Goal: Transaction & Acquisition: Download file/media

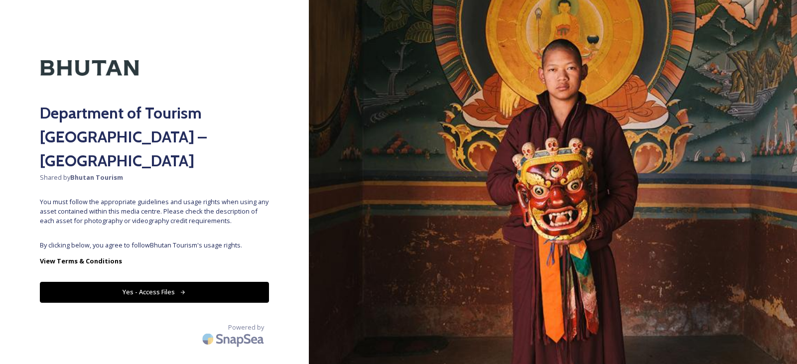
click at [147, 282] on button "Yes - Access Files" at bounding box center [154, 292] width 229 height 20
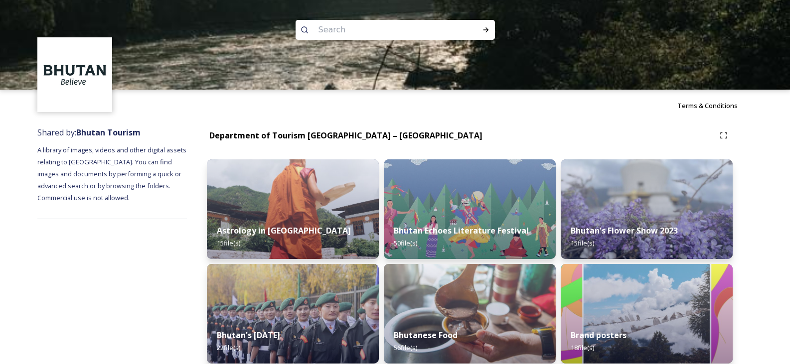
click at [353, 31] on input at bounding box center [381, 30] width 137 height 22
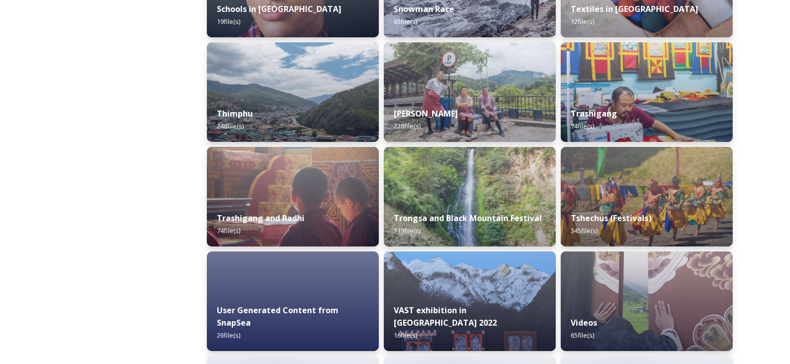
scroll to position [1246, 0]
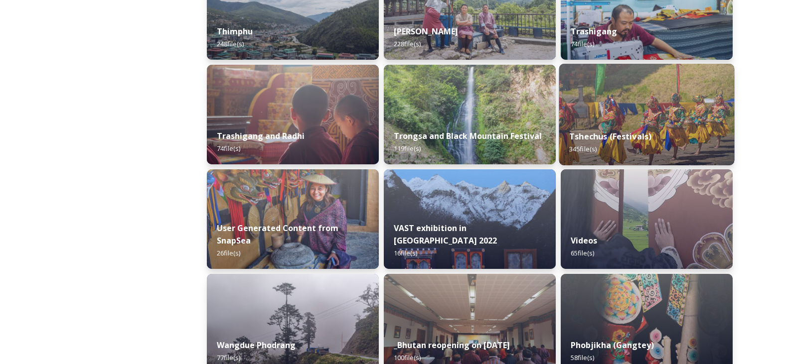
click at [600, 116] on img at bounding box center [646, 115] width 175 height 102
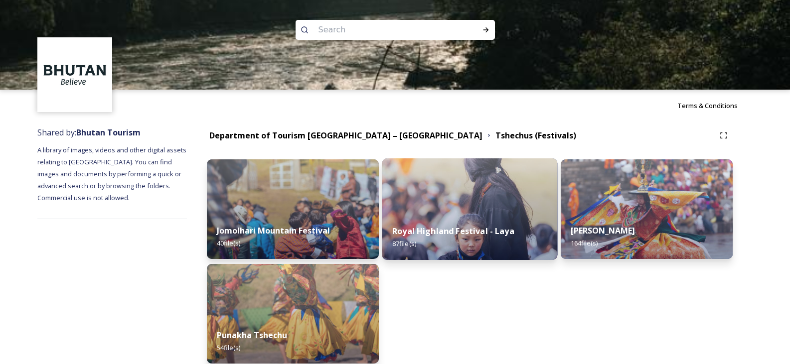
click at [449, 213] on img at bounding box center [469, 209] width 175 height 102
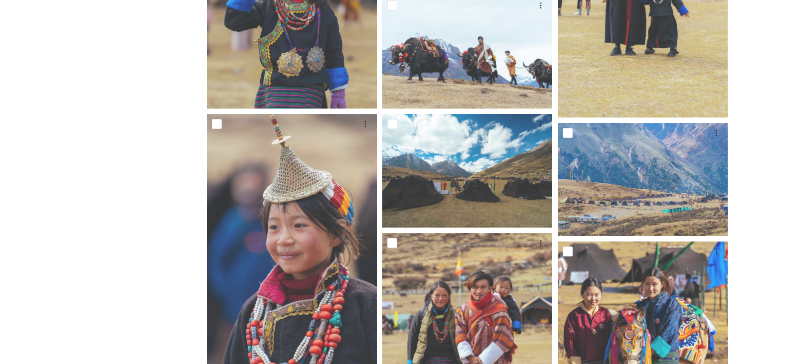
scroll to position [2043, 0]
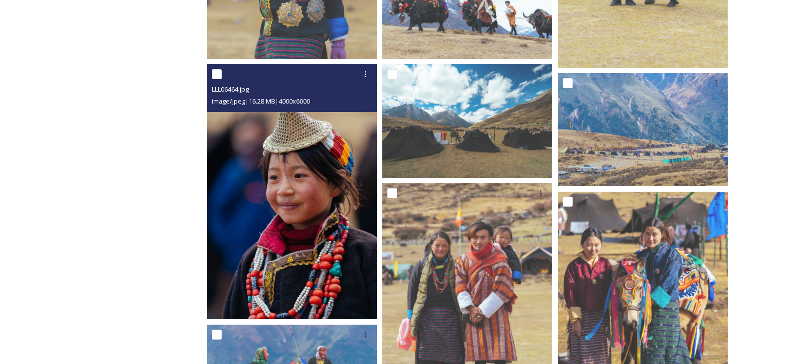
click at [282, 195] on img at bounding box center [292, 191] width 170 height 255
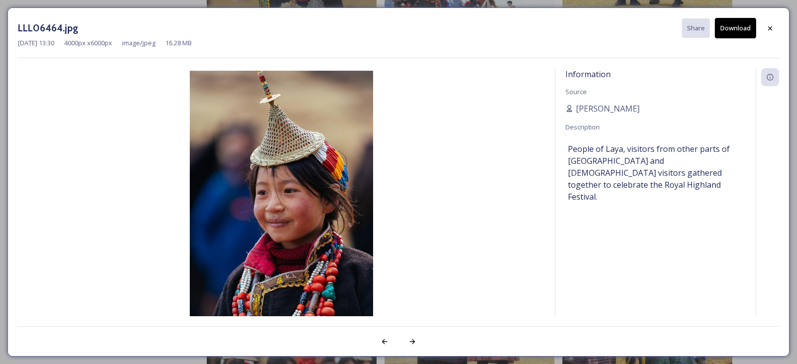
click at [738, 30] on button "Download" at bounding box center [735, 28] width 41 height 20
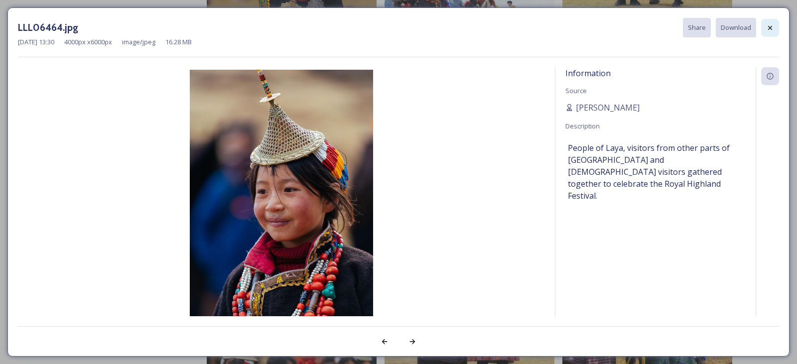
click at [766, 31] on icon at bounding box center [770, 28] width 8 height 8
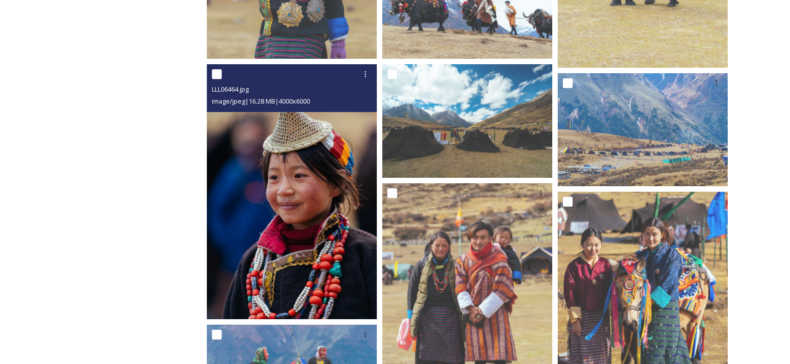
click at [274, 192] on img at bounding box center [292, 191] width 170 height 255
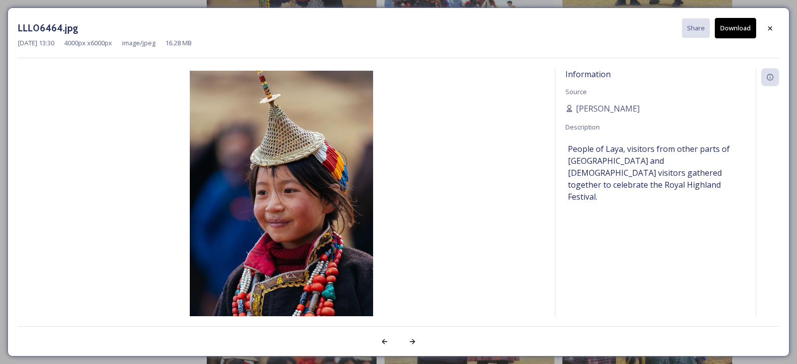
click at [746, 23] on button "Download" at bounding box center [735, 28] width 41 height 20
click at [769, 26] on icon at bounding box center [770, 28] width 8 height 8
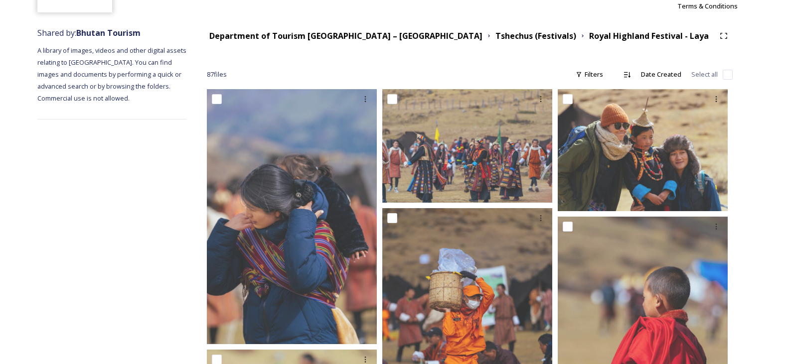
scroll to position [0, 0]
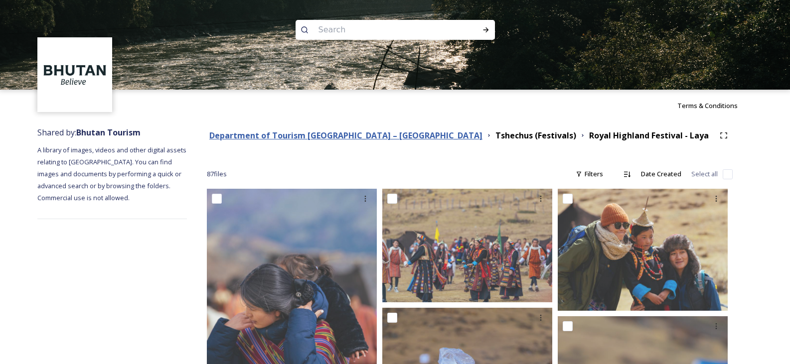
click at [300, 136] on strong "Department of Tourism [GEOGRAPHIC_DATA] – [GEOGRAPHIC_DATA]" at bounding box center [345, 135] width 273 height 11
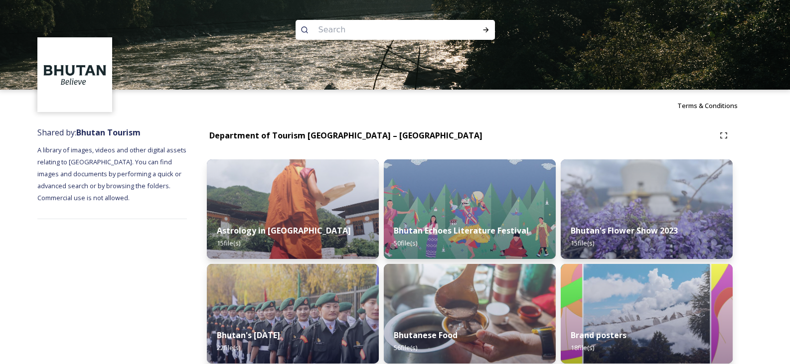
click at [346, 23] on input at bounding box center [381, 30] width 137 height 22
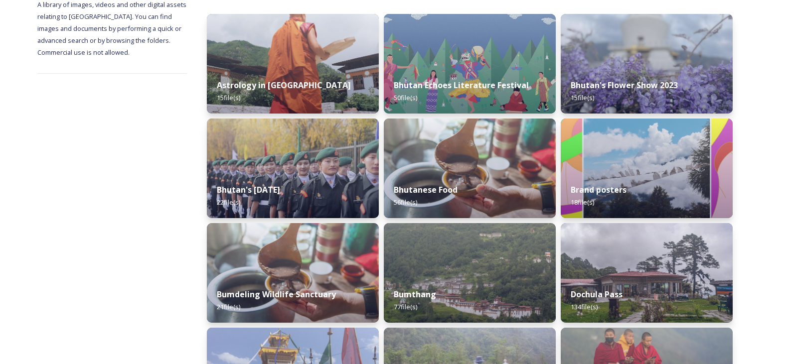
scroll to position [199, 0]
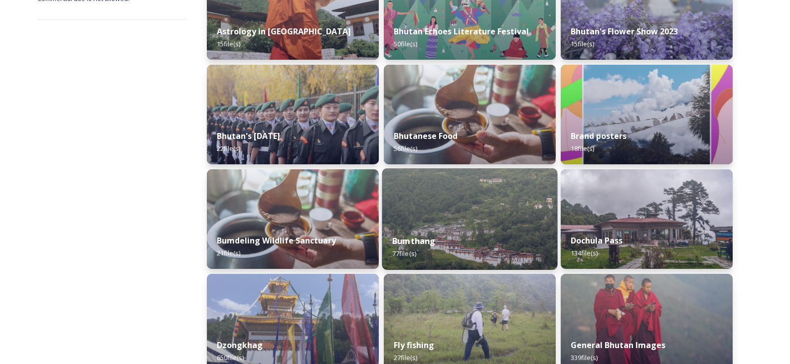
click at [436, 224] on img at bounding box center [469, 219] width 175 height 102
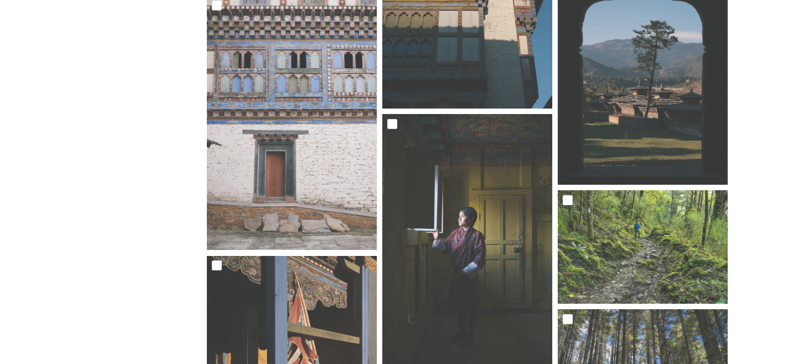
scroll to position [1395, 0]
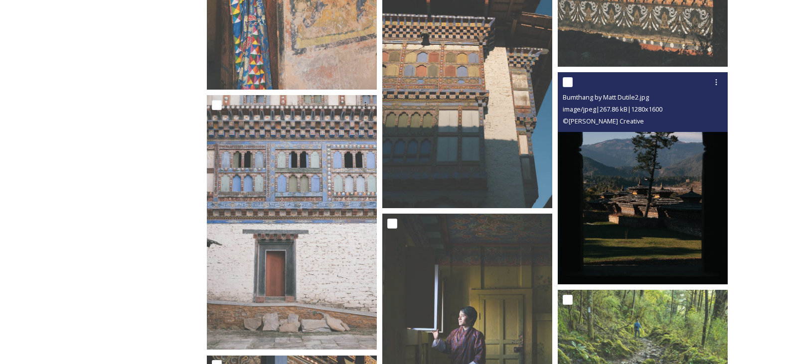
click at [664, 218] on img at bounding box center [643, 178] width 170 height 212
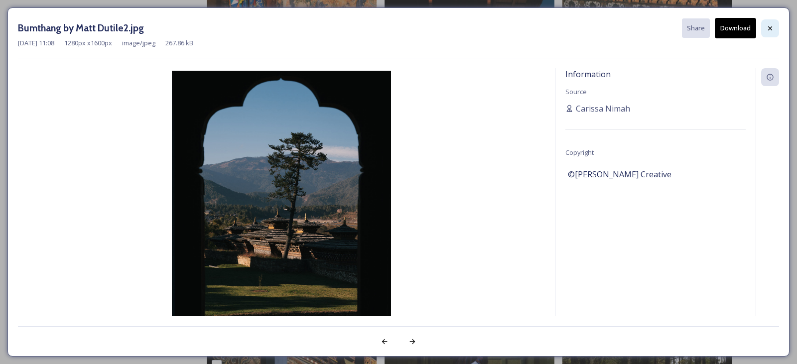
click at [768, 29] on icon at bounding box center [770, 28] width 8 height 8
